Goal: Information Seeking & Learning: Understand process/instructions

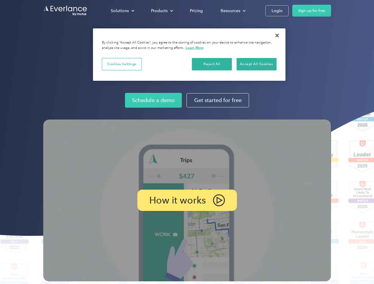
click at [187, 142] on img at bounding box center [187, 201] width 288 height 162
click at [122, 11] on div "Solutions" at bounding box center [120, 10] width 18 height 7
click at [161, 11] on div "Products" at bounding box center [159, 10] width 17 height 7
click at [232, 11] on div "Resources" at bounding box center [230, 10] width 20 height 7
click at [187, 200] on p "How it works" at bounding box center [177, 200] width 57 height 7
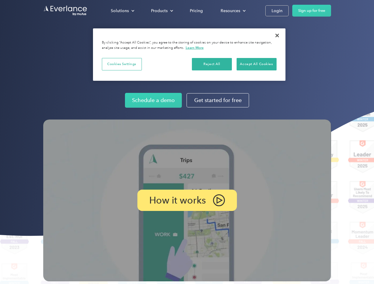
click at [122, 64] on button "Cookies Settings" at bounding box center [122, 64] width 40 height 12
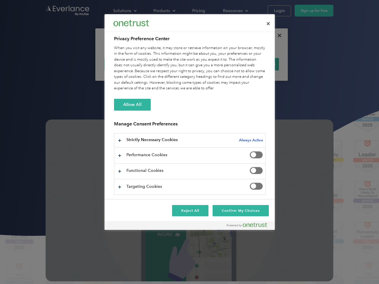
click at [212, 64] on div "When you visit any website, it may store or retrieve information on your browse…" at bounding box center [189, 68] width 151 height 46
click at [256, 64] on div "When you visit any website, it may store or retrieve information on your browse…" at bounding box center [189, 68] width 151 height 46
click at [277, 36] on div at bounding box center [189, 142] width 379 height 284
